Goal: Task Accomplishment & Management: Manage account settings

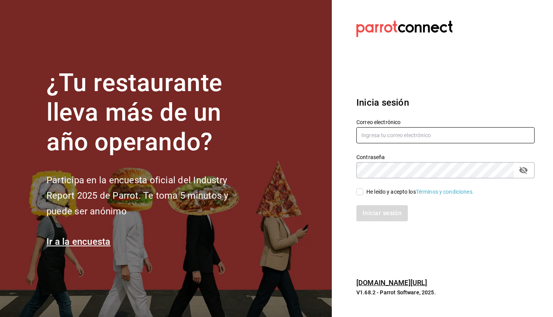
click at [391, 139] on input "text" at bounding box center [445, 135] width 178 height 16
type input "enriquehl_01@hotmail.com"
click at [363, 185] on div "He leído y acepto los Términos y condiciones." at bounding box center [440, 187] width 187 height 18
click at [356, 191] on div "He leído y acepto los Términos y condiciones." at bounding box center [440, 187] width 187 height 18
click at [362, 194] on input "He leído y acepto los Términos y condiciones." at bounding box center [359, 191] width 7 height 7
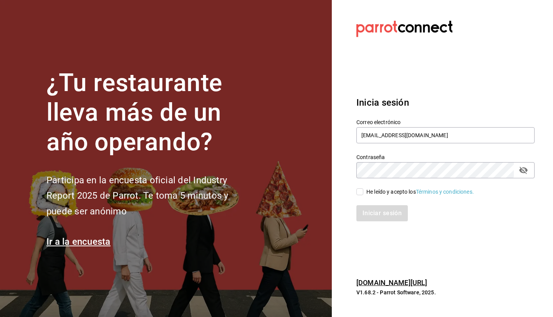
checkbox input "true"
click at [372, 220] on button "Iniciar sesión" at bounding box center [382, 213] width 52 height 16
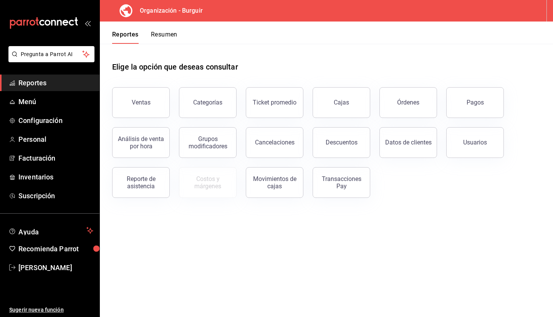
click at [172, 10] on h3 "Organización - Burguir" at bounding box center [168, 10] width 69 height 9
click at [200, 13] on h3 "Organización - Burguir" at bounding box center [168, 10] width 69 height 9
click at [36, 270] on span "[PERSON_NAME]" at bounding box center [55, 267] width 75 height 10
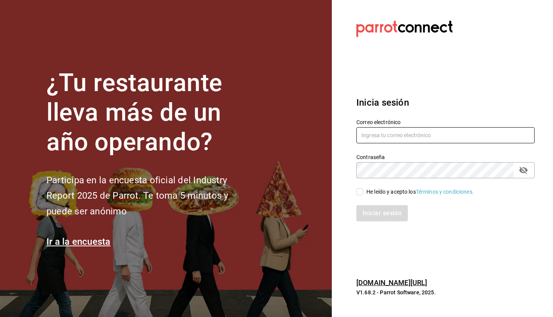
click at [387, 137] on input "text" at bounding box center [445, 135] width 178 height 16
type input "[EMAIL_ADDRESS][DOMAIN_NAME]"
click at [360, 193] on input "He leído y acepto los Términos y condiciones." at bounding box center [359, 191] width 7 height 7
checkbox input "true"
click at [368, 209] on button "Iniciar sesión" at bounding box center [382, 213] width 52 height 16
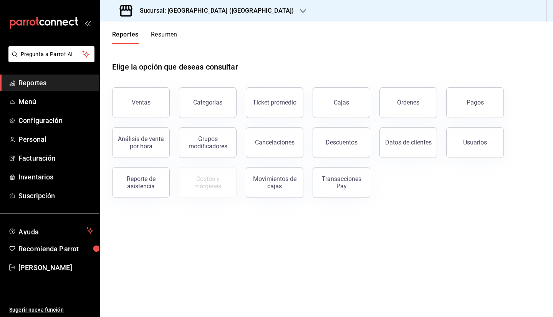
click at [300, 10] on icon "button" at bounding box center [303, 11] width 6 height 6
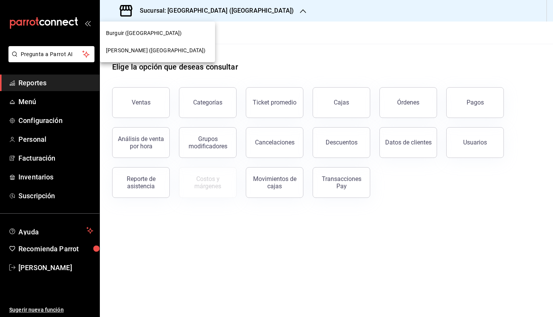
click at [134, 50] on span "[PERSON_NAME] ([GEOGRAPHIC_DATA])" at bounding box center [155, 50] width 99 height 8
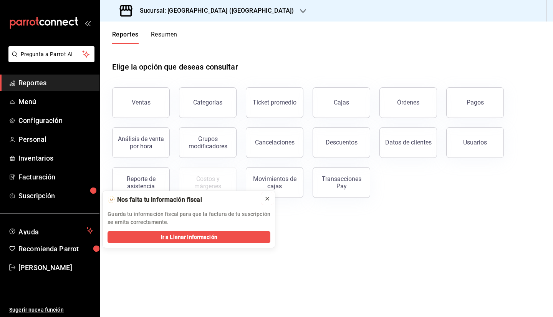
click at [270, 198] on button at bounding box center [267, 198] width 12 height 12
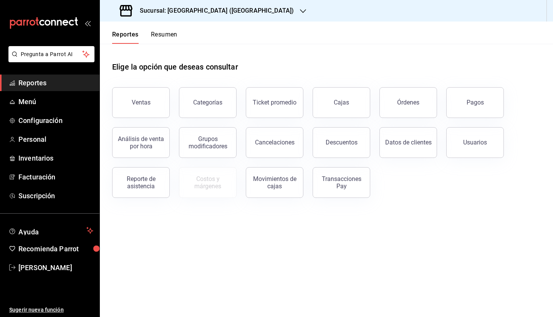
click at [300, 11] on icon "button" at bounding box center [303, 11] width 6 height 6
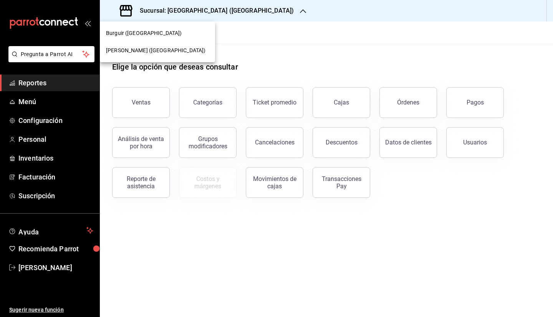
click at [140, 33] on div "Burguir (NL)" at bounding box center [157, 33] width 103 height 8
